Goal: Task Accomplishment & Management: Manage account settings

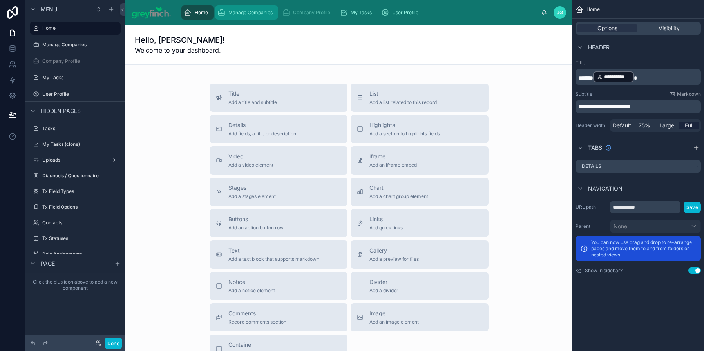
click at [252, 16] on div "Manage Companies" at bounding box center [246, 12] width 58 height 13
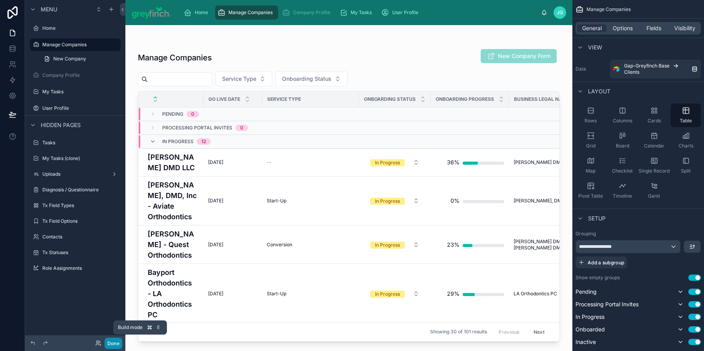
click at [111, 342] on button "Done" at bounding box center [114, 342] width 18 height 11
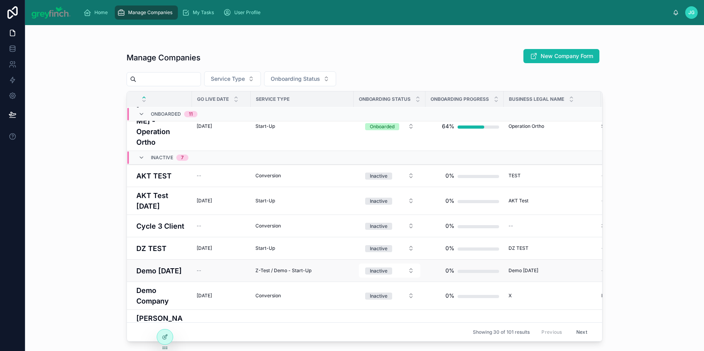
scroll to position [1000, 0]
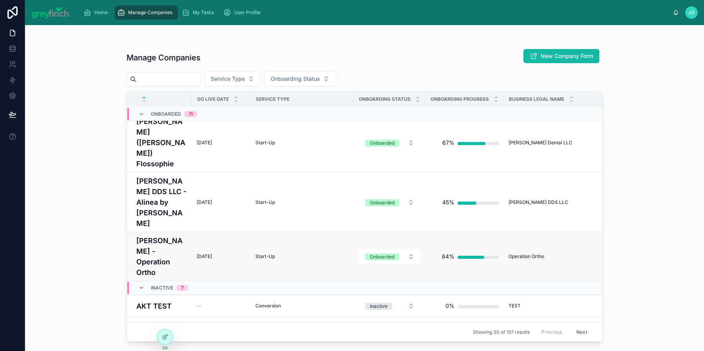
click at [165, 235] on h4 "[PERSON_NAME] - Operation Ortho" at bounding box center [161, 256] width 51 height 42
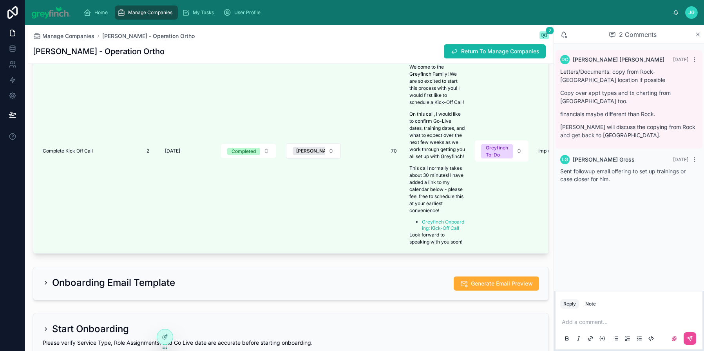
scroll to position [1810, 0]
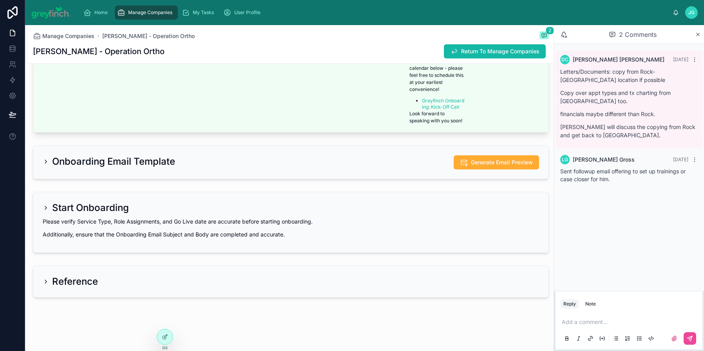
click at [48, 163] on icon at bounding box center [46, 161] width 6 height 6
click at [47, 161] on icon at bounding box center [46, 161] width 6 height 6
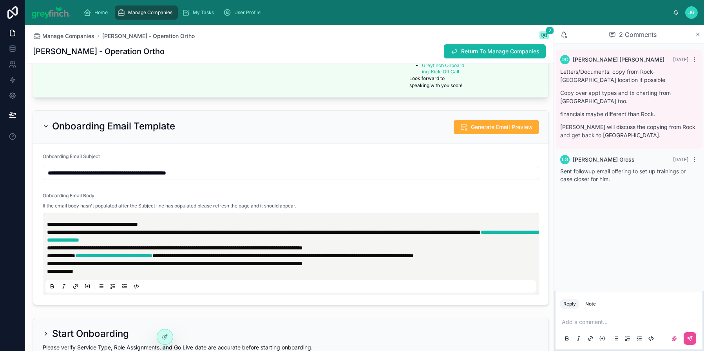
scroll to position [1891, 0]
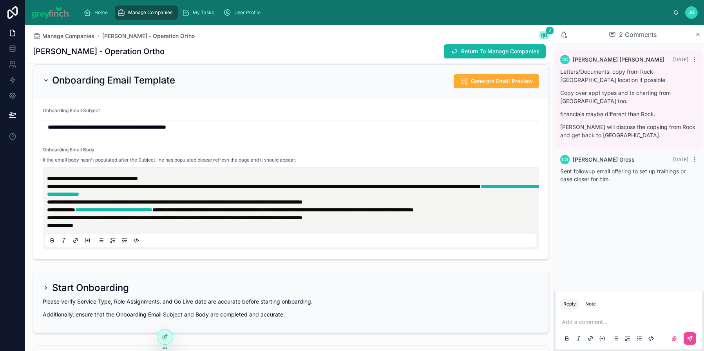
click at [45, 288] on icon at bounding box center [46, 287] width 2 height 3
click at [46, 288] on icon at bounding box center [46, 287] width 2 height 3
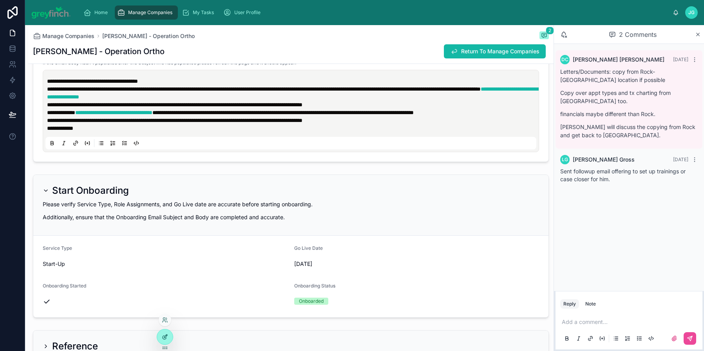
click at [168, 337] on div at bounding box center [165, 336] width 16 height 15
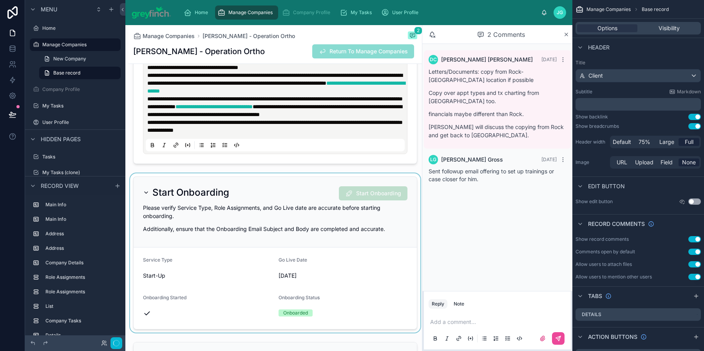
scroll to position [2075, 0]
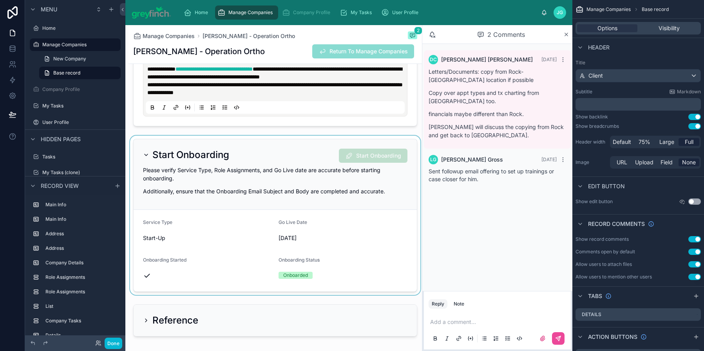
click at [316, 184] on div at bounding box center [275, 215] width 293 height 159
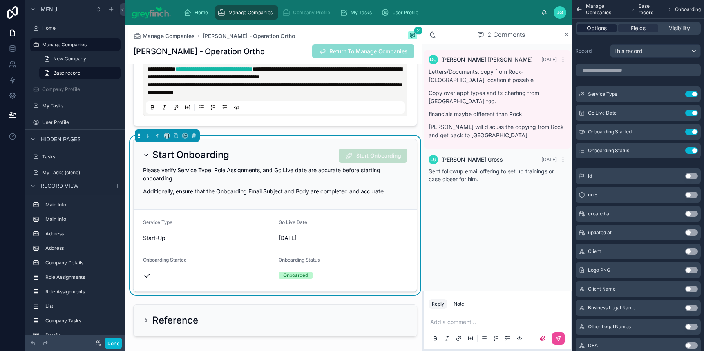
click at [593, 26] on span "Options" at bounding box center [597, 28] width 20 height 8
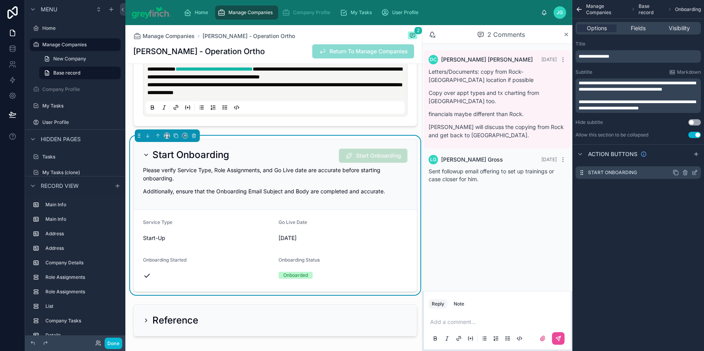
click at [697, 173] on icon "scrollable content" at bounding box center [695, 172] width 6 height 6
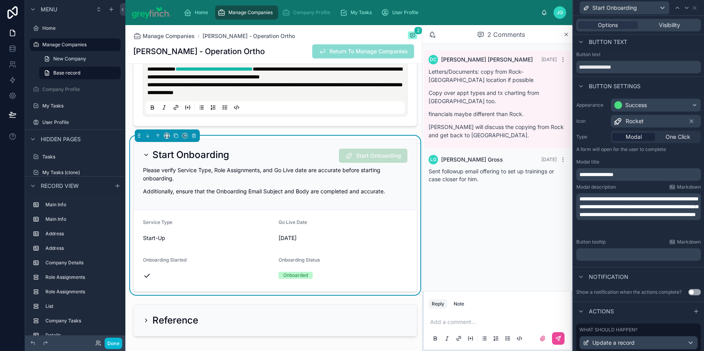
scroll to position [0, 0]
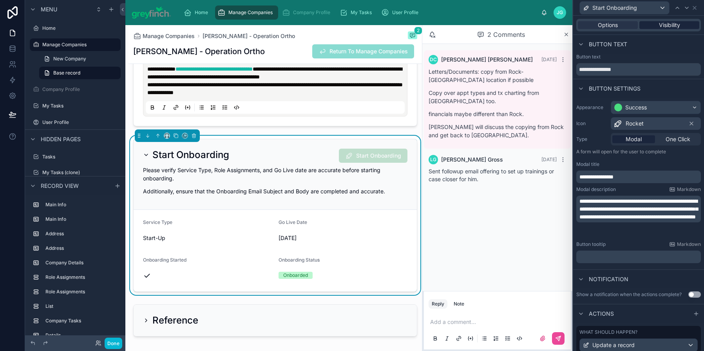
click at [668, 27] on span "Visibility" at bounding box center [669, 25] width 21 height 8
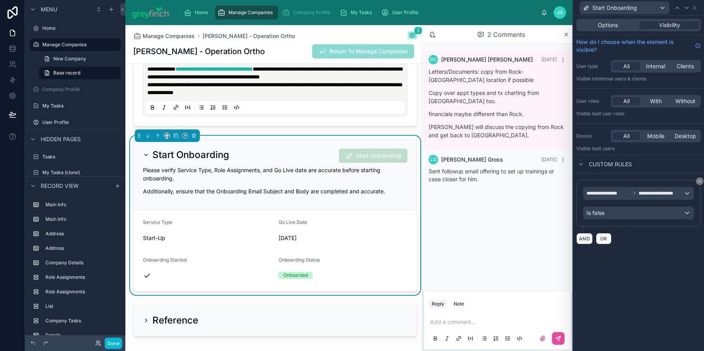
click at [583, 241] on button "AND" at bounding box center [584, 238] width 16 height 11
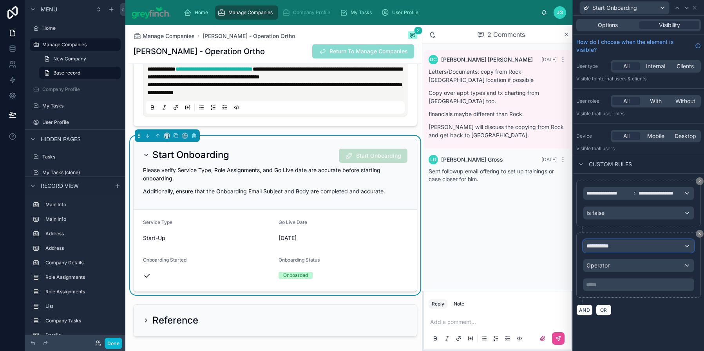
click at [613, 246] on span "**********" at bounding box center [601, 246] width 29 height 8
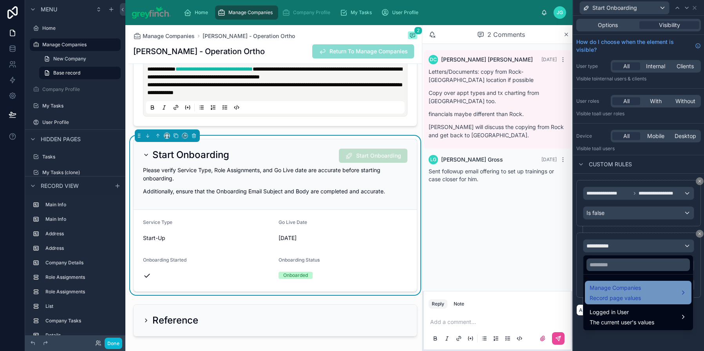
click at [632, 291] on span "Manage Companies" at bounding box center [615, 287] width 51 height 9
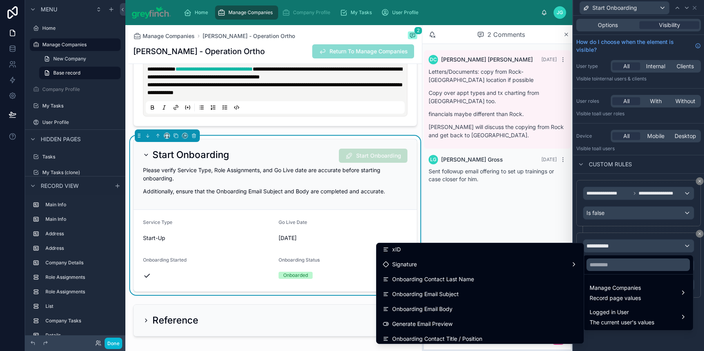
scroll to position [1200, 0]
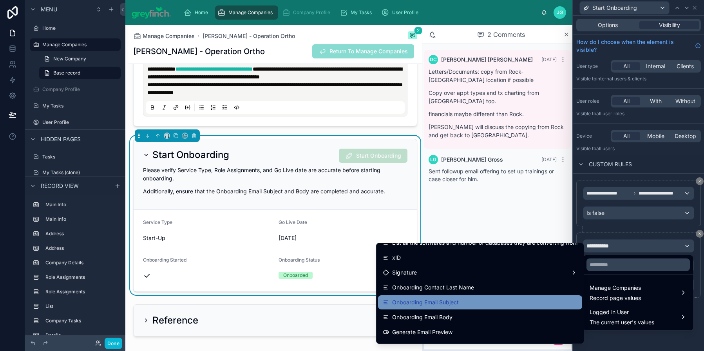
click at [468, 301] on div "Onboarding Email Subject" at bounding box center [480, 301] width 195 height 9
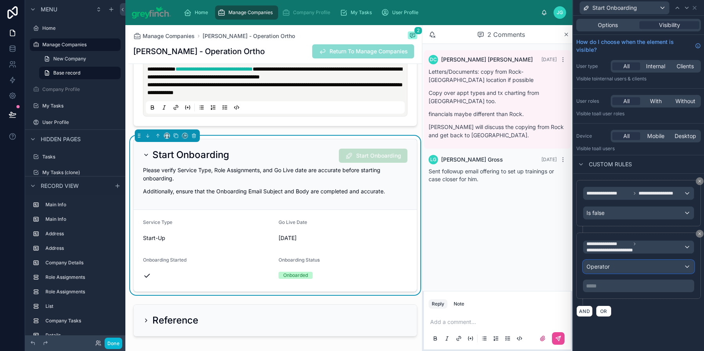
click at [629, 269] on div "Operator" at bounding box center [638, 266] width 111 height 13
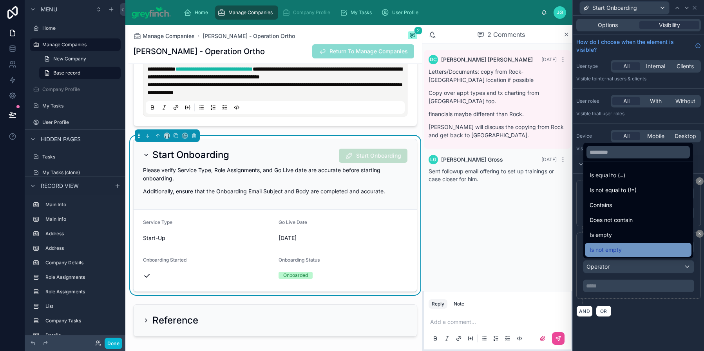
click at [620, 250] on span "Is not empty" at bounding box center [606, 249] width 32 height 9
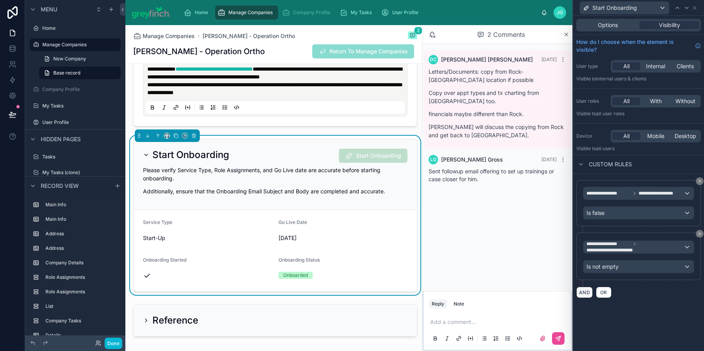
click at [588, 295] on button "AND" at bounding box center [584, 291] width 16 height 11
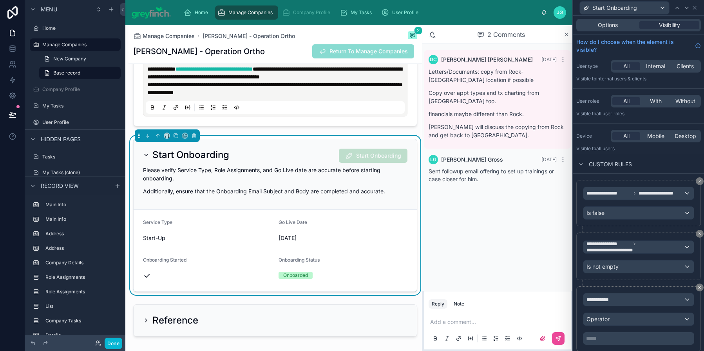
scroll to position [25, 0]
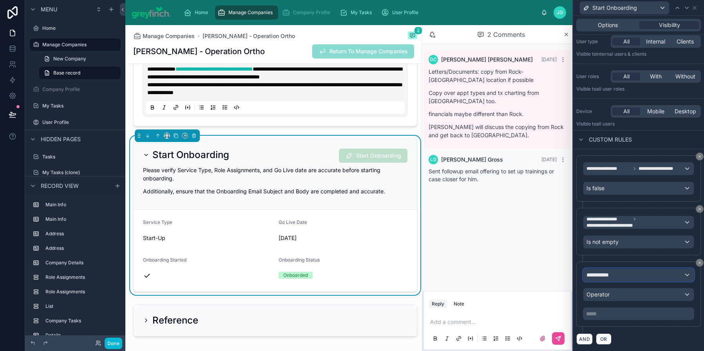
click at [613, 271] on span "**********" at bounding box center [601, 275] width 29 height 8
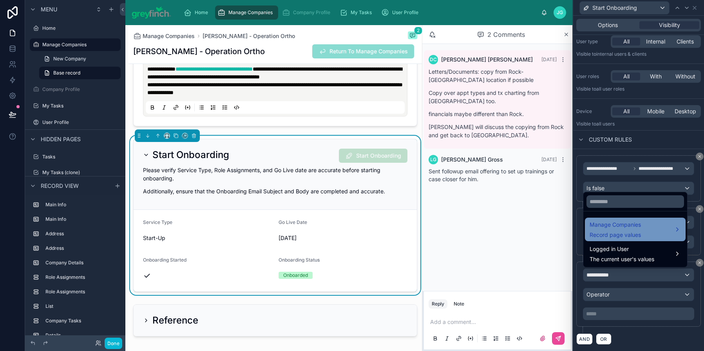
click at [623, 226] on span "Manage Companies" at bounding box center [615, 224] width 51 height 9
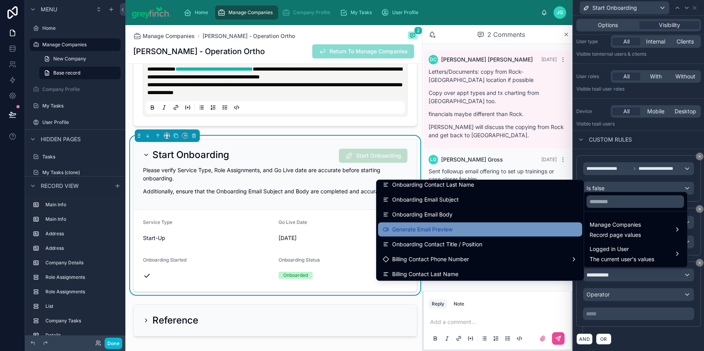
scroll to position [1242, 0]
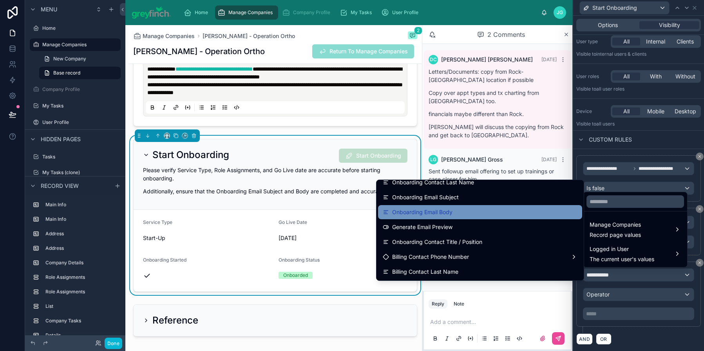
click at [440, 212] on span "Onboarding Email Body" at bounding box center [422, 211] width 60 height 9
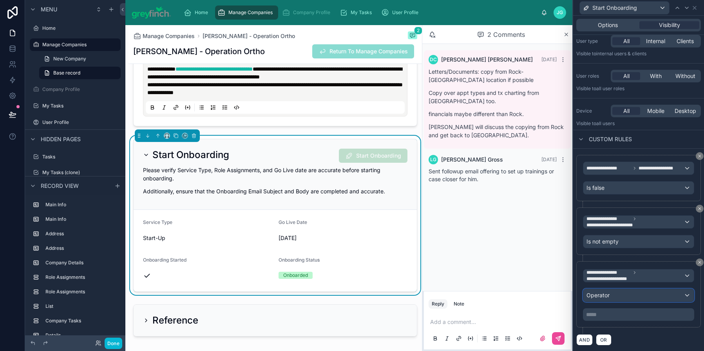
click at [598, 293] on span "Operator" at bounding box center [598, 295] width 23 height 7
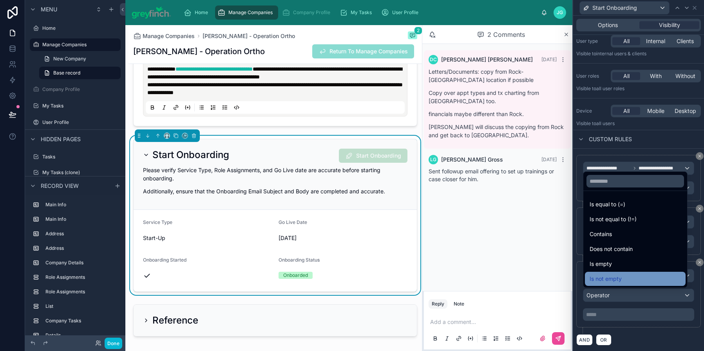
click at [601, 284] on div "Is not empty" at bounding box center [635, 279] width 101 height 14
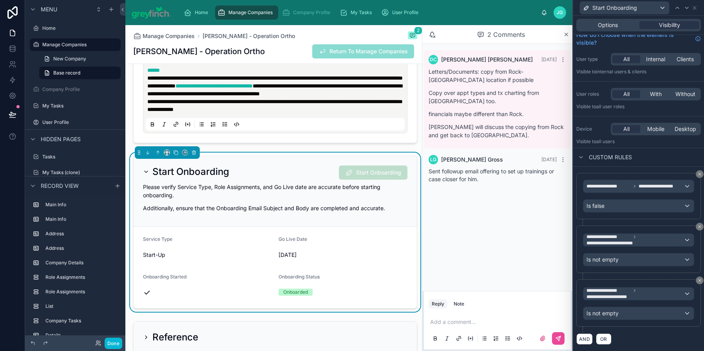
scroll to position [2056, 0]
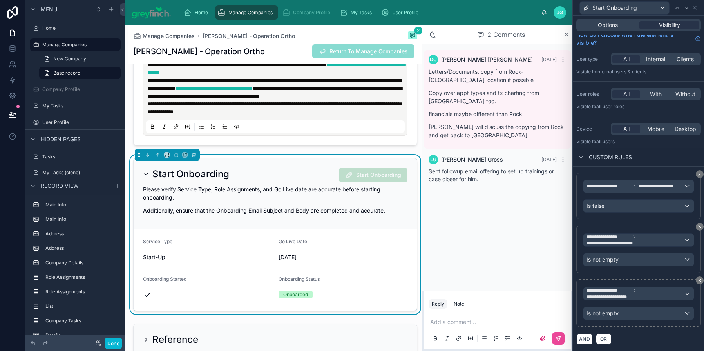
click at [256, 214] on p "Additionally, ensure that the Onboarding Email Subject and Body are completed a…" at bounding box center [275, 210] width 264 height 8
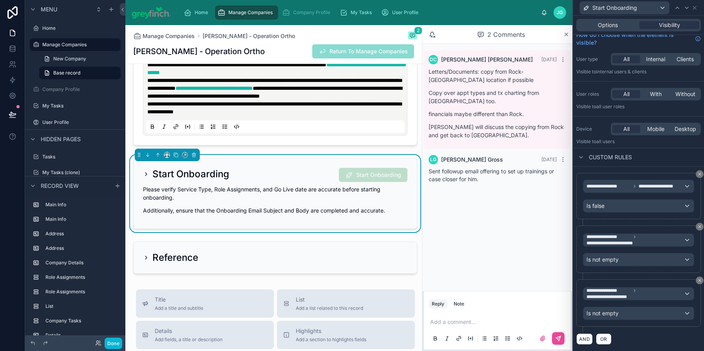
click at [256, 214] on p "Additionally, ensure that the Onboarding Email Subject and Body are completed a…" at bounding box center [275, 210] width 264 height 8
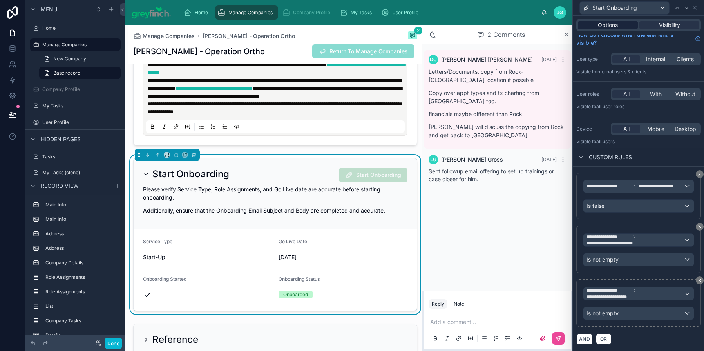
click at [595, 24] on div "Options" at bounding box center [608, 25] width 60 height 8
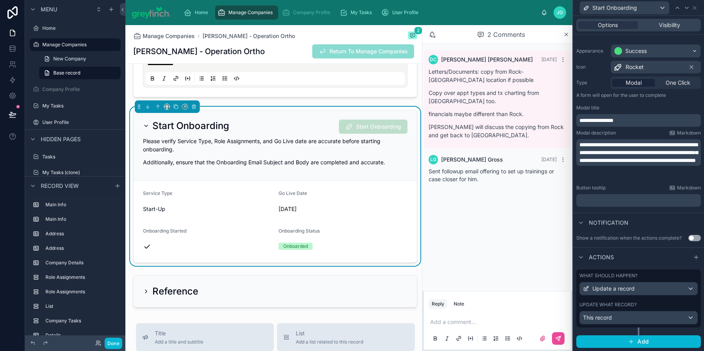
scroll to position [0, 0]
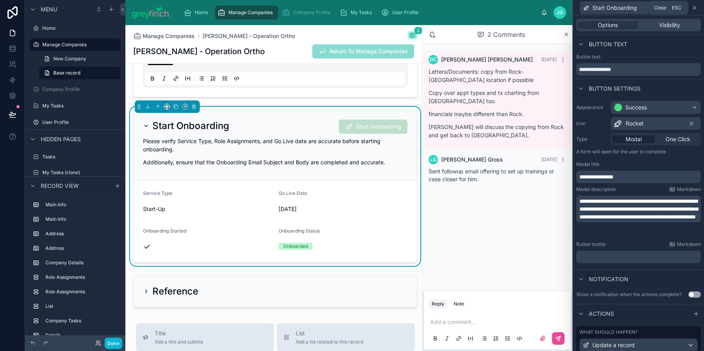
click at [694, 9] on icon at bounding box center [695, 8] width 6 height 6
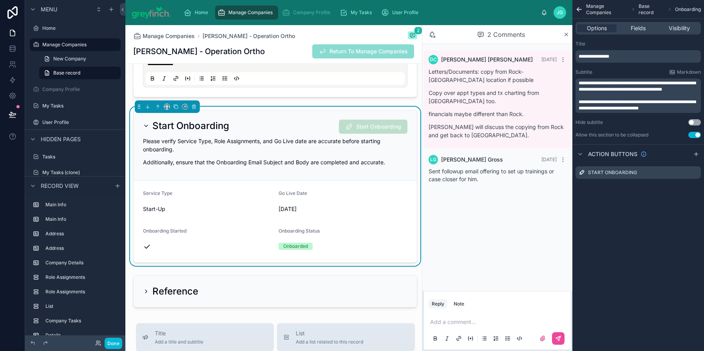
click at [667, 109] on p "**********" at bounding box center [639, 105] width 121 height 13
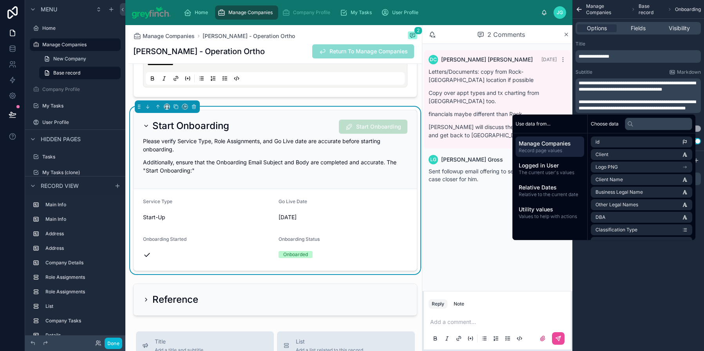
click at [615, 105] on span "**********" at bounding box center [637, 105] width 117 height 11
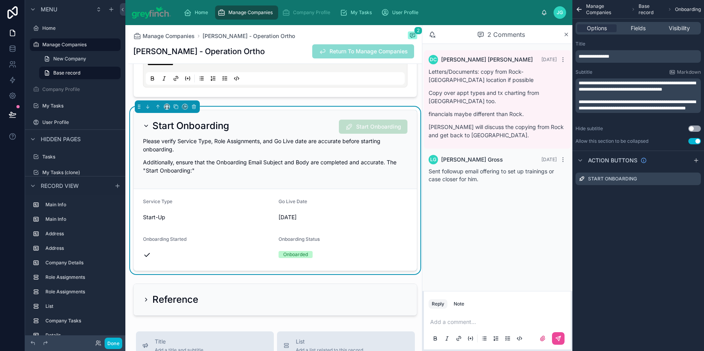
click at [606, 111] on span "**********" at bounding box center [637, 105] width 117 height 11
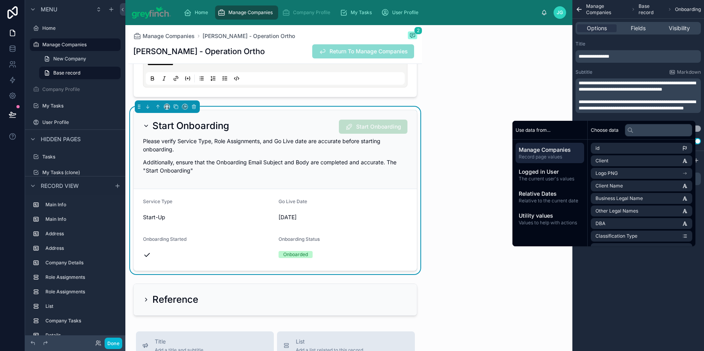
click at [619, 111] on p "**********" at bounding box center [639, 105] width 121 height 13
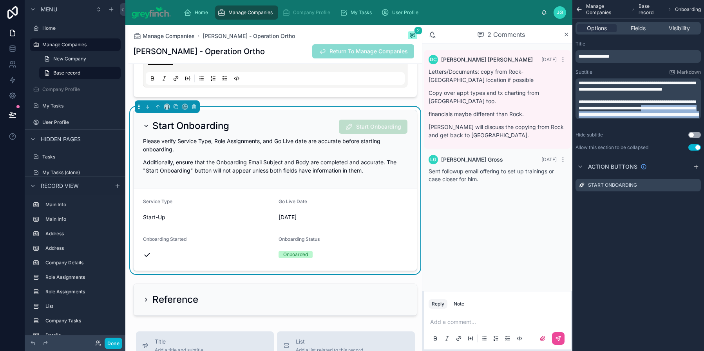
drag, startPoint x: 640, startPoint y: 119, endPoint x: 667, endPoint y: 109, distance: 28.3
click at [667, 109] on p "**********" at bounding box center [639, 108] width 121 height 19
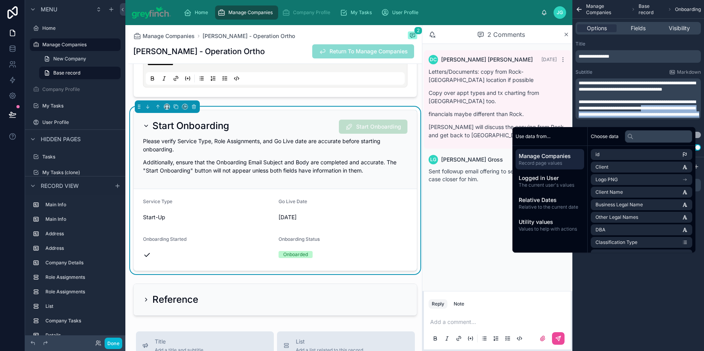
click at [669, 118] on p "**********" at bounding box center [639, 108] width 121 height 19
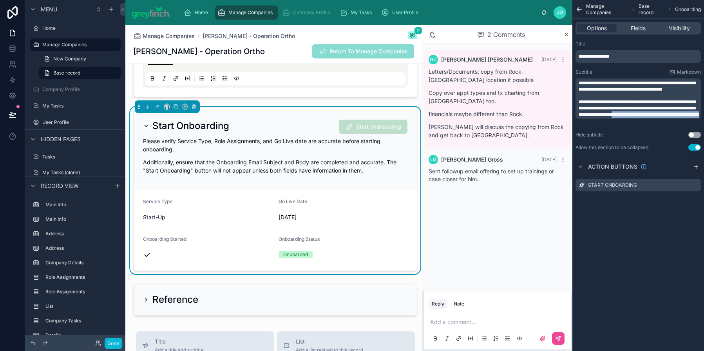
drag, startPoint x: 655, startPoint y: 122, endPoint x: 657, endPoint y: 116, distance: 6.5
click at [657, 116] on p "**********" at bounding box center [639, 108] width 121 height 19
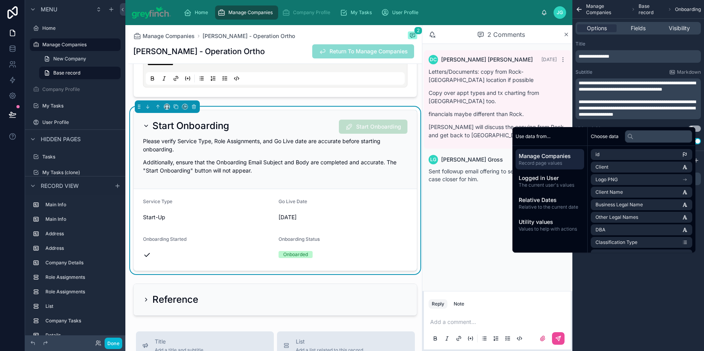
click at [667, 109] on span "**********" at bounding box center [637, 108] width 117 height 17
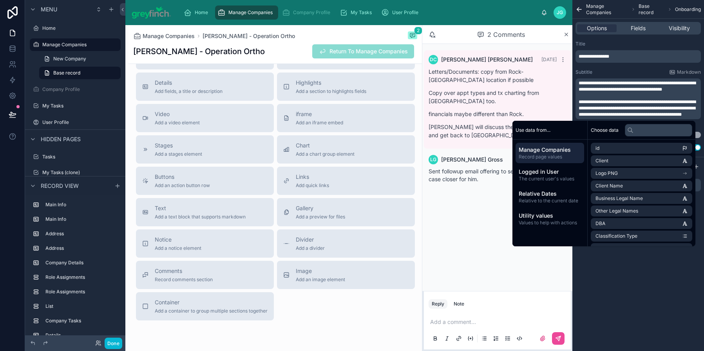
scroll to position [2460, 0]
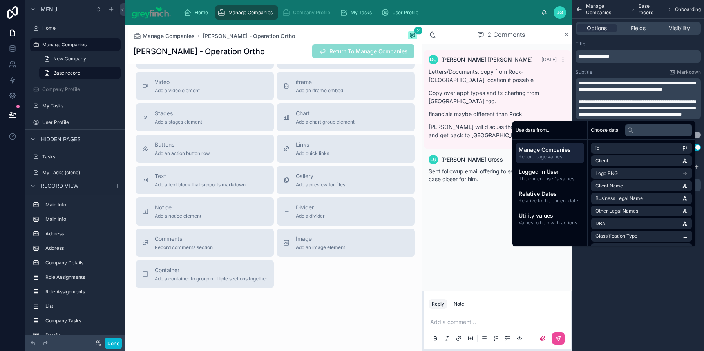
click at [679, 114] on span "**********" at bounding box center [637, 108] width 117 height 17
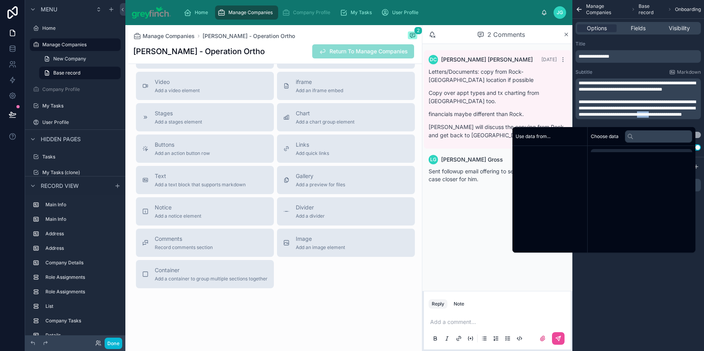
click at [679, 114] on span "**********" at bounding box center [637, 108] width 117 height 17
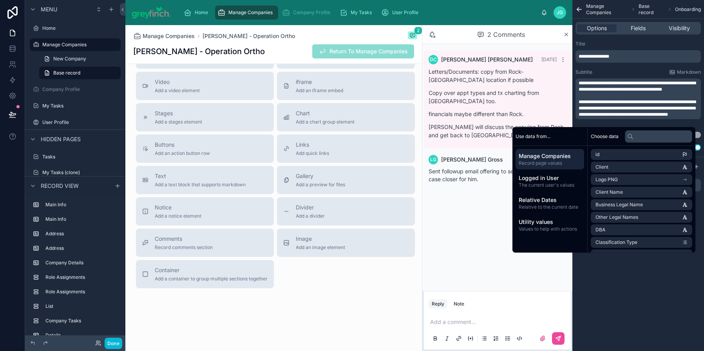
click at [610, 111] on span "**********" at bounding box center [637, 108] width 117 height 17
click at [11, 116] on icon at bounding box center [13, 115] width 8 height 8
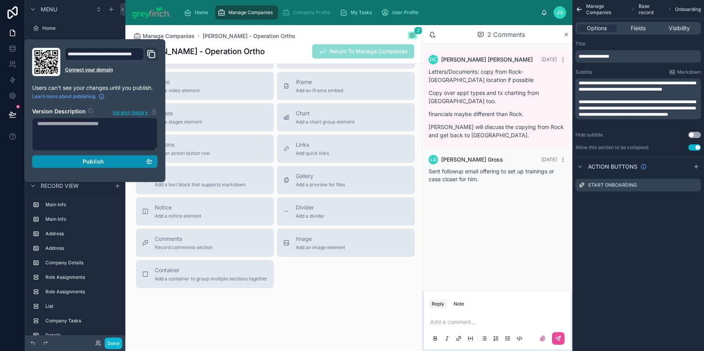
click at [108, 161] on div "Publish" at bounding box center [94, 161] width 115 height 7
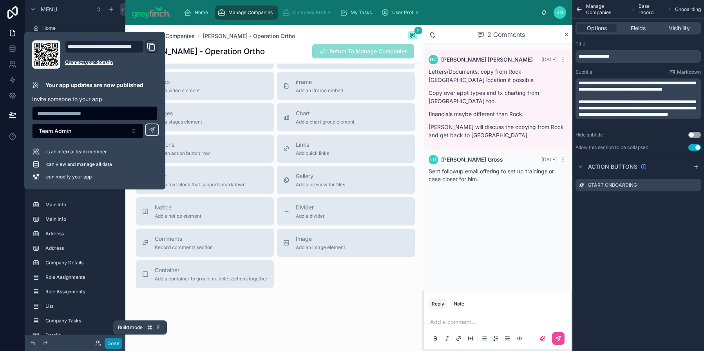
click at [117, 347] on button "Done" at bounding box center [114, 342] width 18 height 11
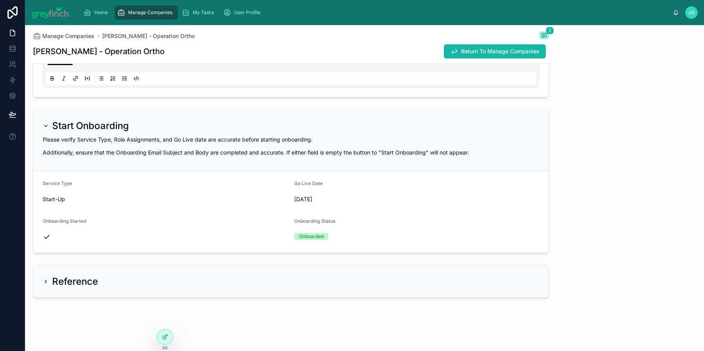
scroll to position [1998, 0]
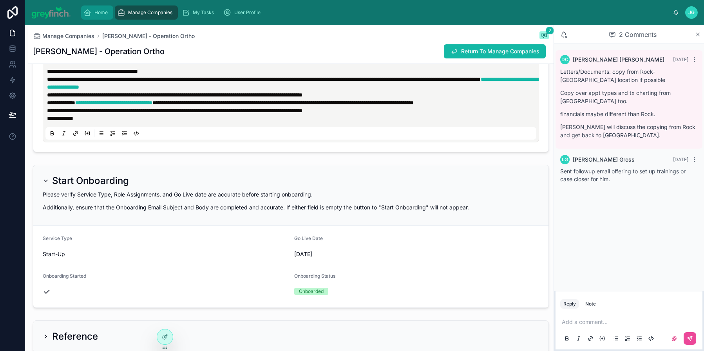
click at [104, 16] on div "Home" at bounding box center [96, 12] width 27 height 13
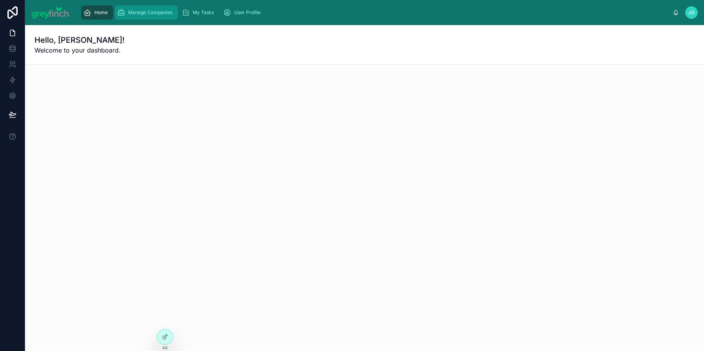
click at [154, 9] on span "Manage Companies" at bounding box center [150, 12] width 44 height 6
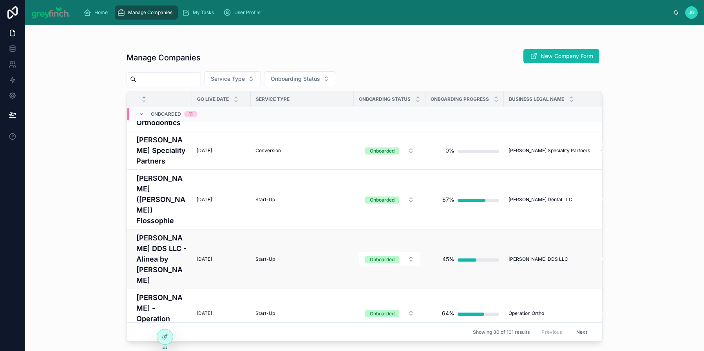
scroll to position [1109, 0]
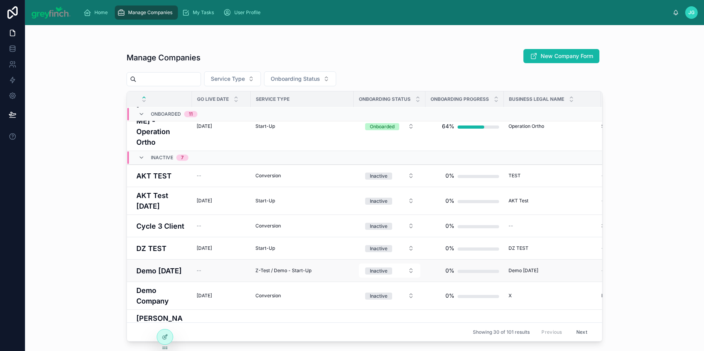
click at [167, 265] on h4 "Demo [DATE]" at bounding box center [161, 270] width 51 height 11
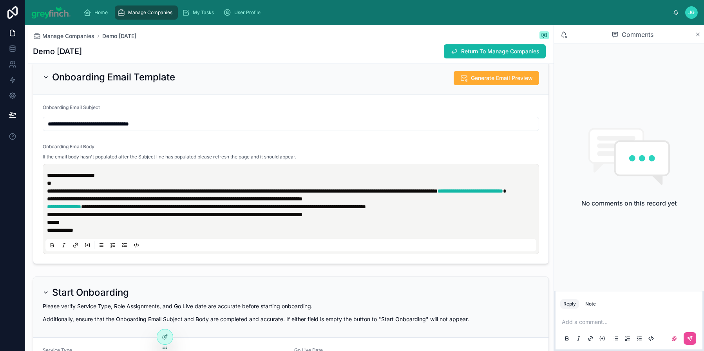
scroll to position [1717, 0]
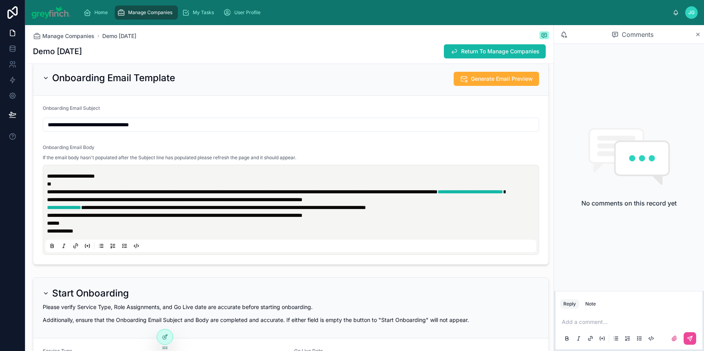
click at [120, 125] on input "**********" at bounding box center [291, 124] width 496 height 11
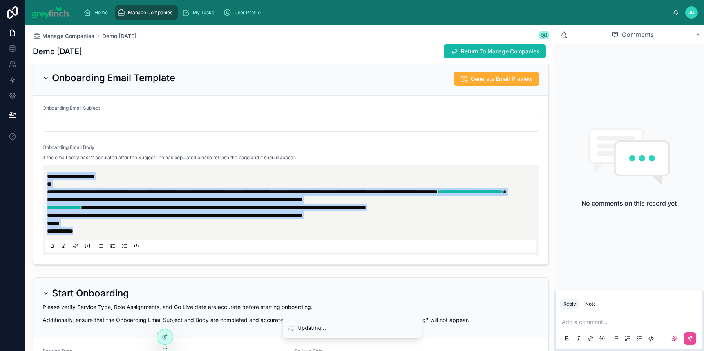
drag, startPoint x: 42, startPoint y: 169, endPoint x: 39, endPoint y: 165, distance: 4.7
click at [39, 165] on form "**********" at bounding box center [290, 180] width 515 height 168
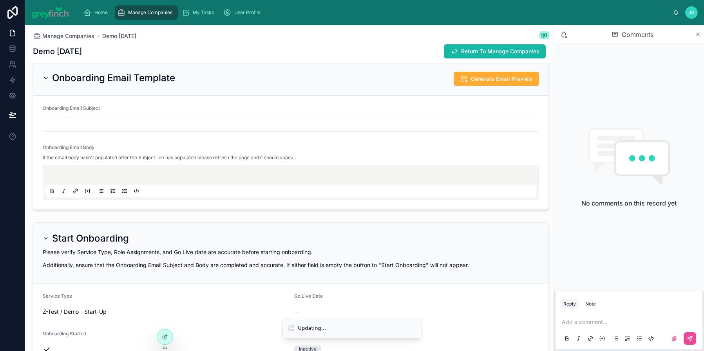
click at [180, 144] on div "Onboarding Email Body" at bounding box center [291, 148] width 496 height 9
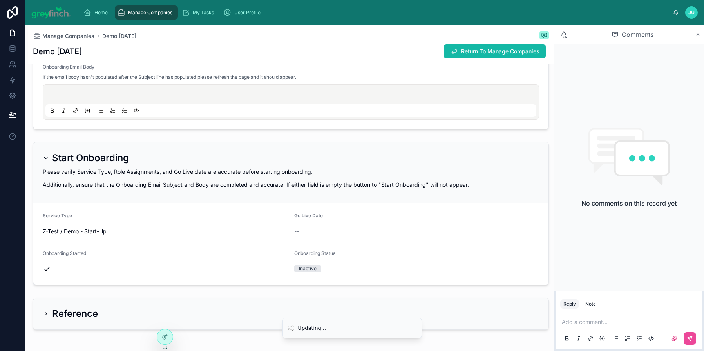
scroll to position [1827, 0]
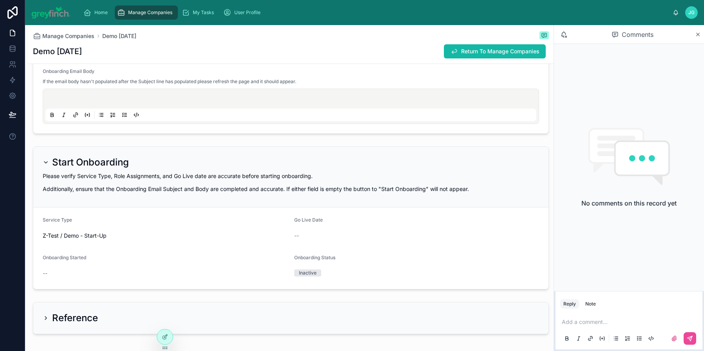
scroll to position [1694, 0]
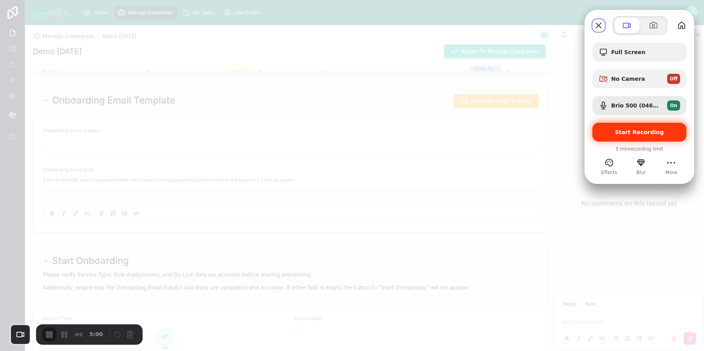
click at [625, 137] on div "Start Recording" at bounding box center [639, 132] width 94 height 19
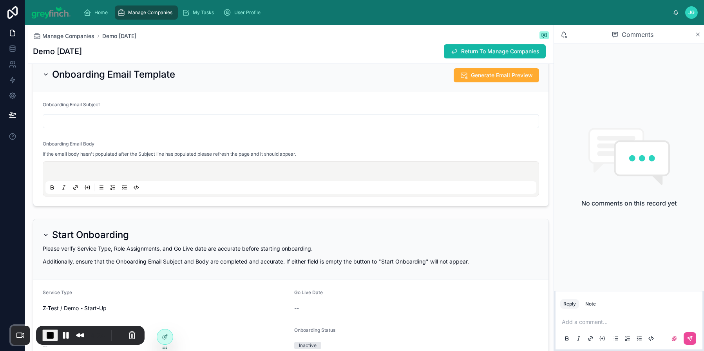
scroll to position [1725, 0]
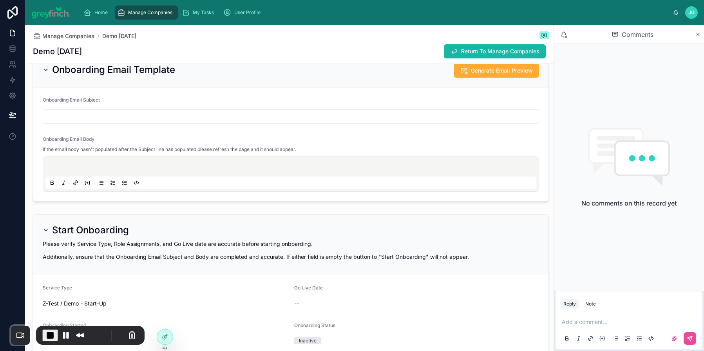
click at [63, 115] on input "text" at bounding box center [291, 116] width 496 height 11
click at [101, 164] on p at bounding box center [292, 168] width 491 height 8
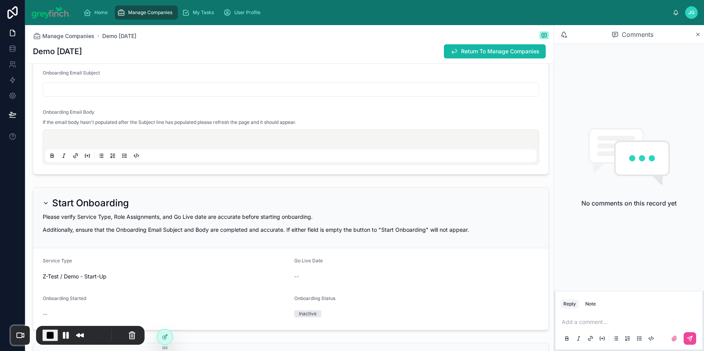
scroll to position [1752, 0]
drag, startPoint x: 48, startPoint y: 314, endPoint x: 43, endPoint y: 314, distance: 5.1
click at [43, 314] on div "--" at bounding box center [165, 314] width 245 height 8
click at [80, 87] on input "text" at bounding box center [291, 89] width 496 height 11
click at [84, 138] on p at bounding box center [292, 141] width 491 height 8
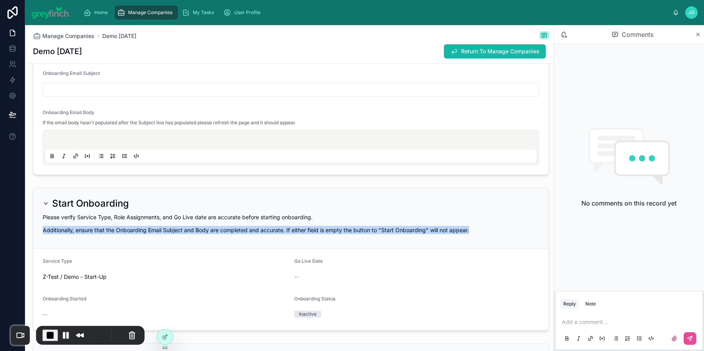
drag, startPoint x: 44, startPoint y: 231, endPoint x: 138, endPoint y: 234, distance: 94.5
click at [138, 234] on div "Please verify Service Type, Role Assignments, and Go Live date are accurate bef…" at bounding box center [291, 226] width 496 height 26
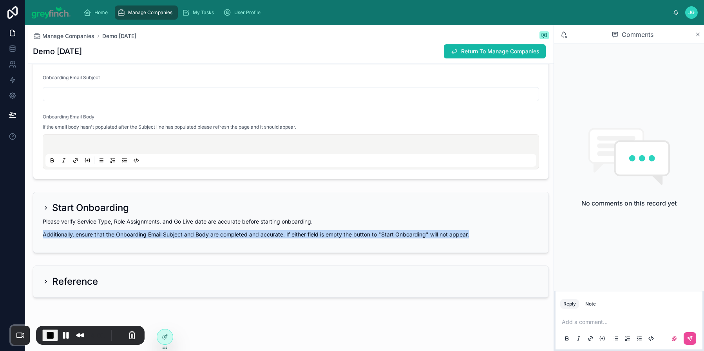
click at [278, 238] on div "Please verify Service Type, Role Assignments, and Go Live date are accurate bef…" at bounding box center [291, 230] width 496 height 26
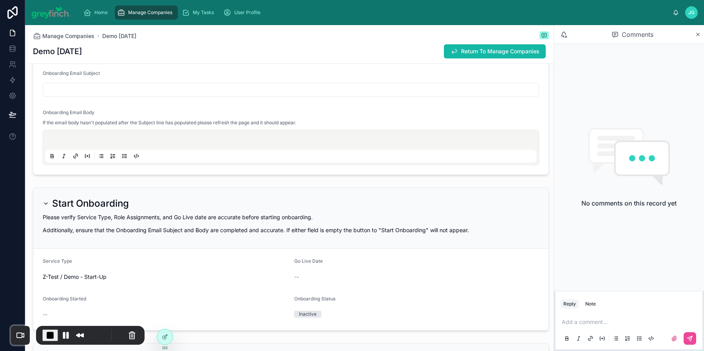
drag, startPoint x: 288, startPoint y: 232, endPoint x: 310, endPoint y: 231, distance: 22.0
click at [325, 233] on p "Additionally, ensure that the Onboarding Email Subject and Body are completed a…" at bounding box center [291, 230] width 496 height 8
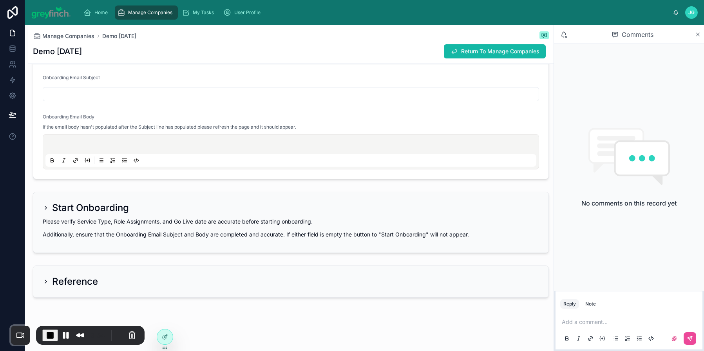
scroll to position [1687, 0]
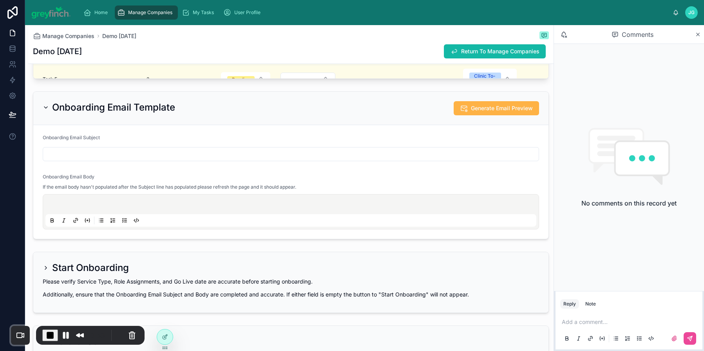
click at [481, 111] on span "Generate Email Preview" at bounding box center [502, 108] width 62 height 8
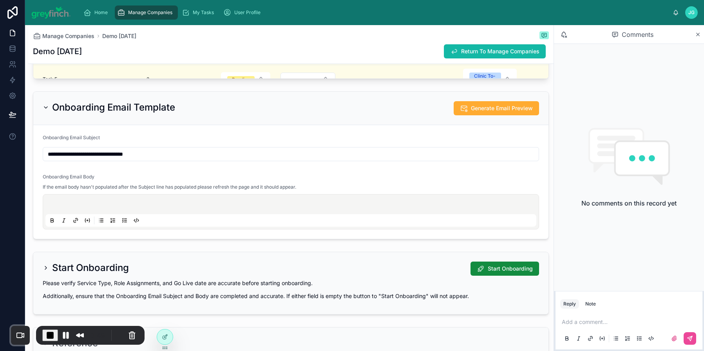
type input "**********"
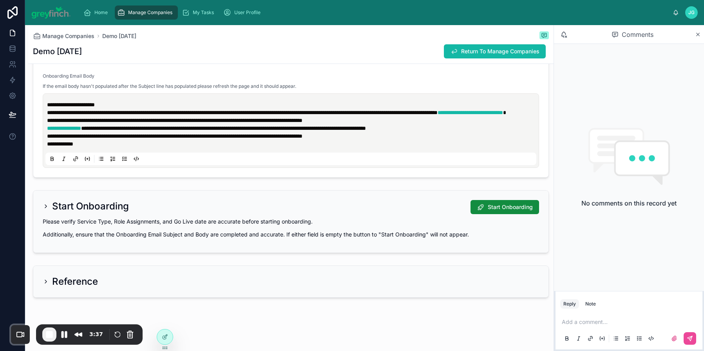
scroll to position [1756, 0]
